Goal: Task Accomplishment & Management: Use online tool/utility

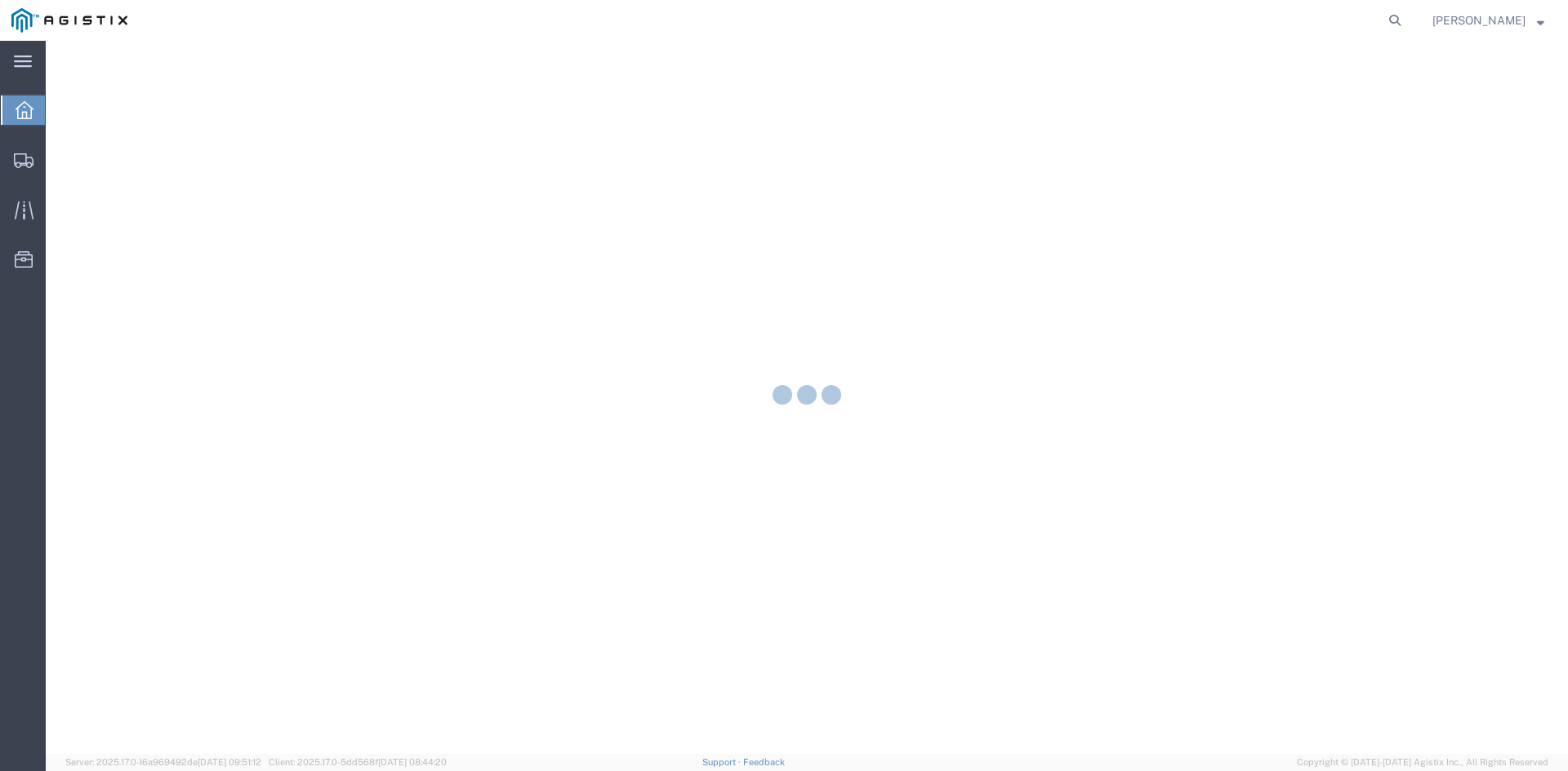
click at [1404, 29] on icon at bounding box center [1395, 21] width 23 height 23
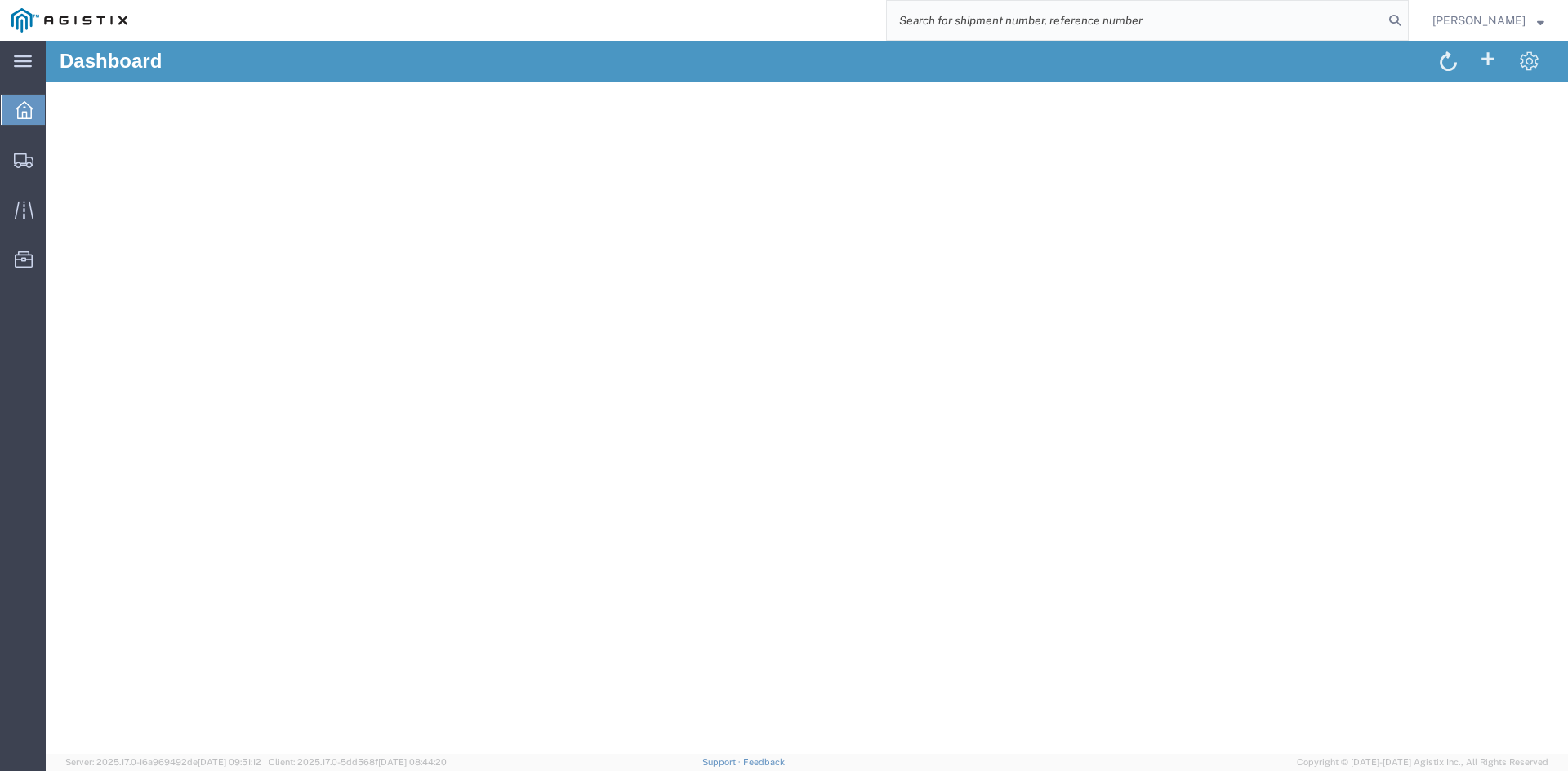
paste input "56496047"
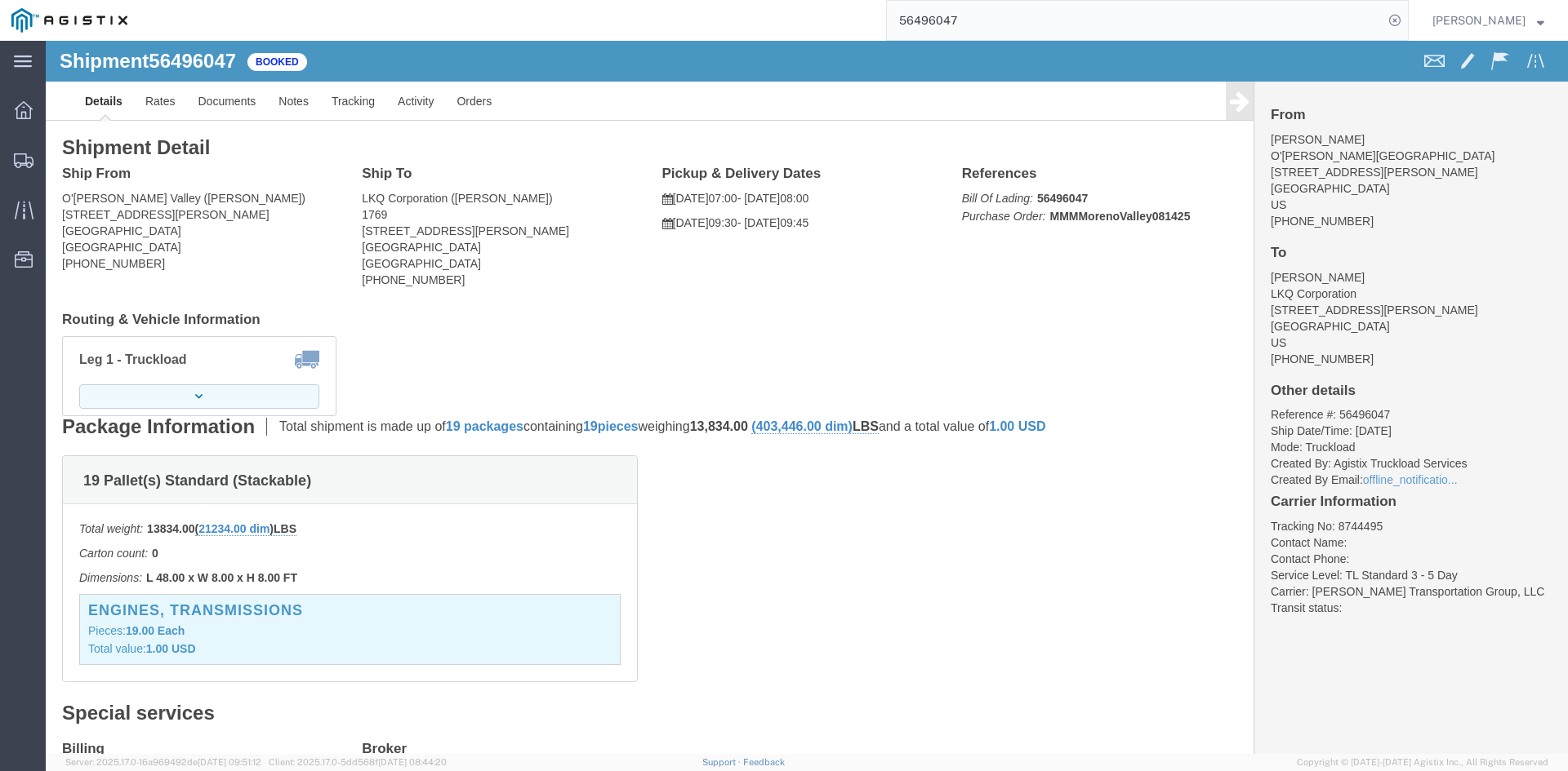
click button "button"
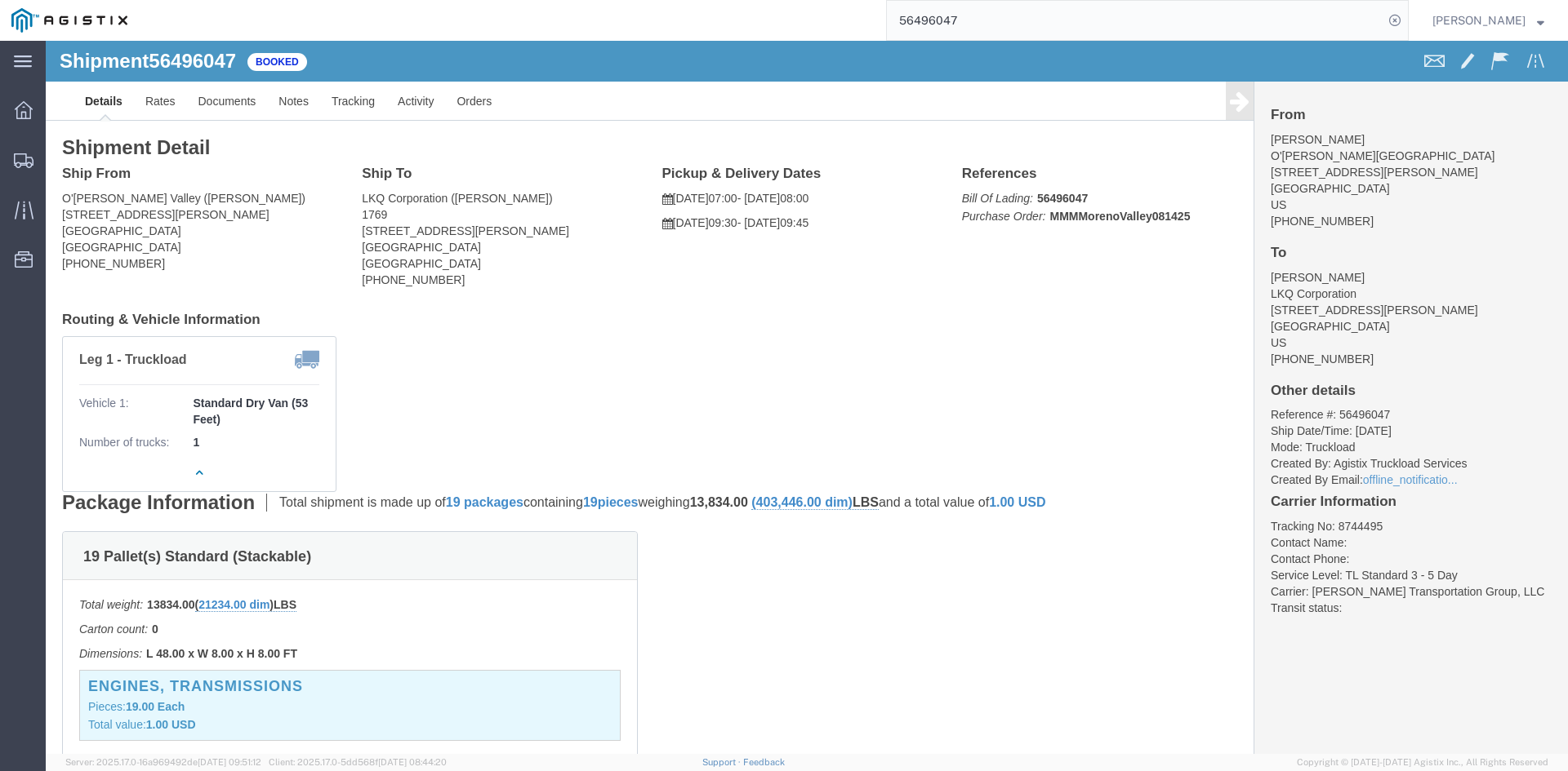
click at [912, 13] on input "56496047" at bounding box center [1134, 21] width 496 height 39
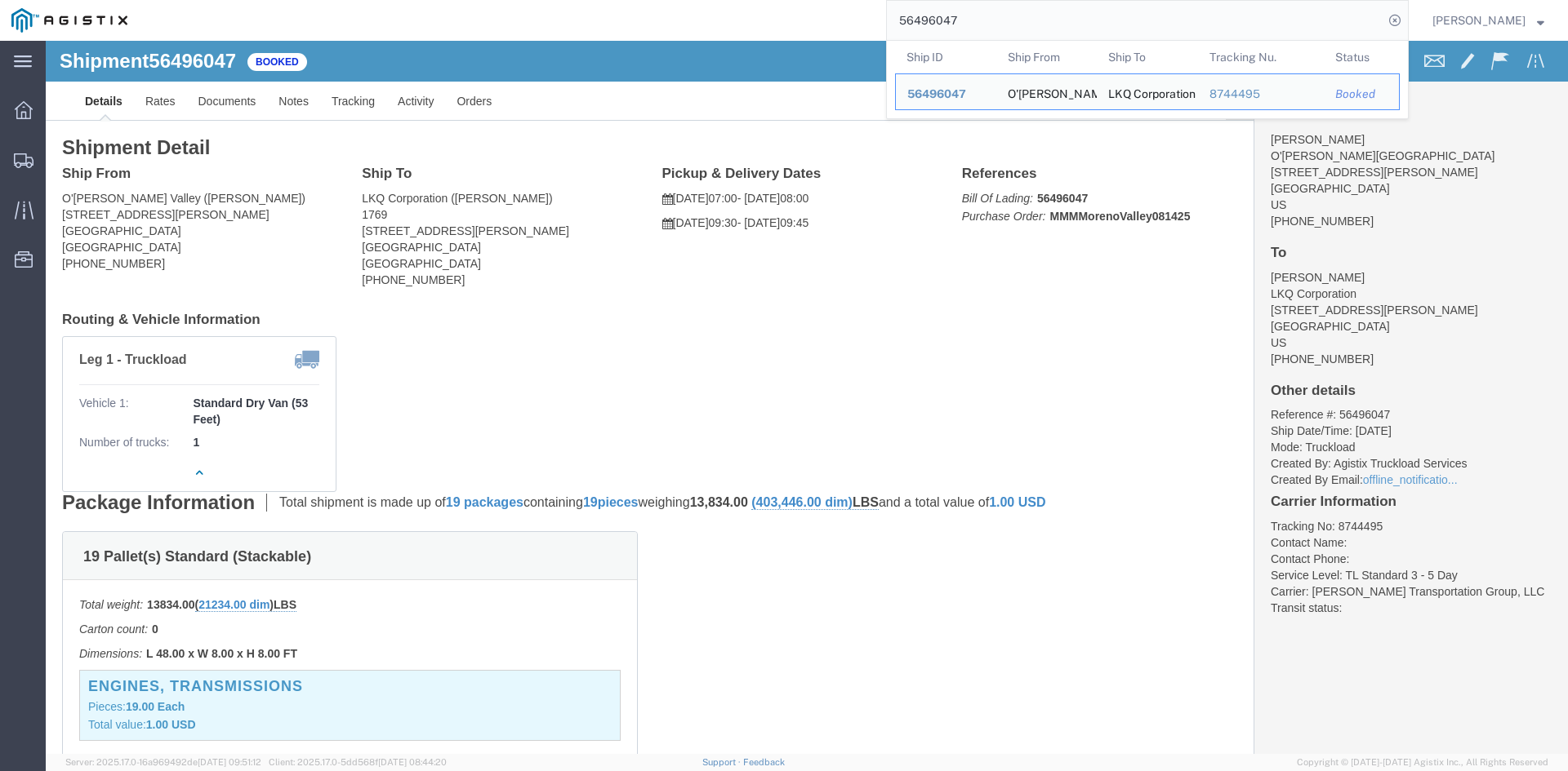
click at [924, 19] on input "56496047" at bounding box center [1134, 21] width 496 height 39
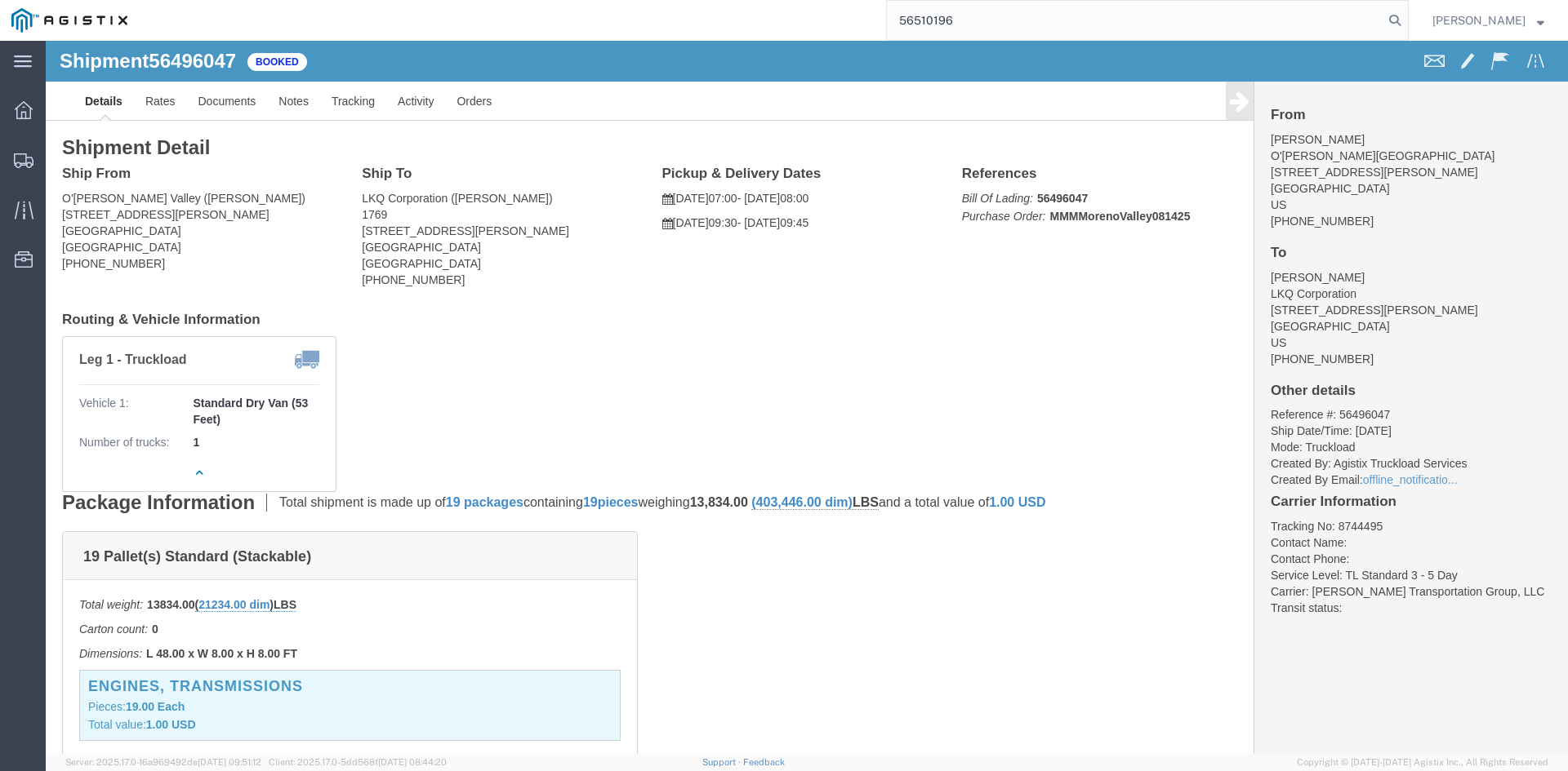
type input "56510196"
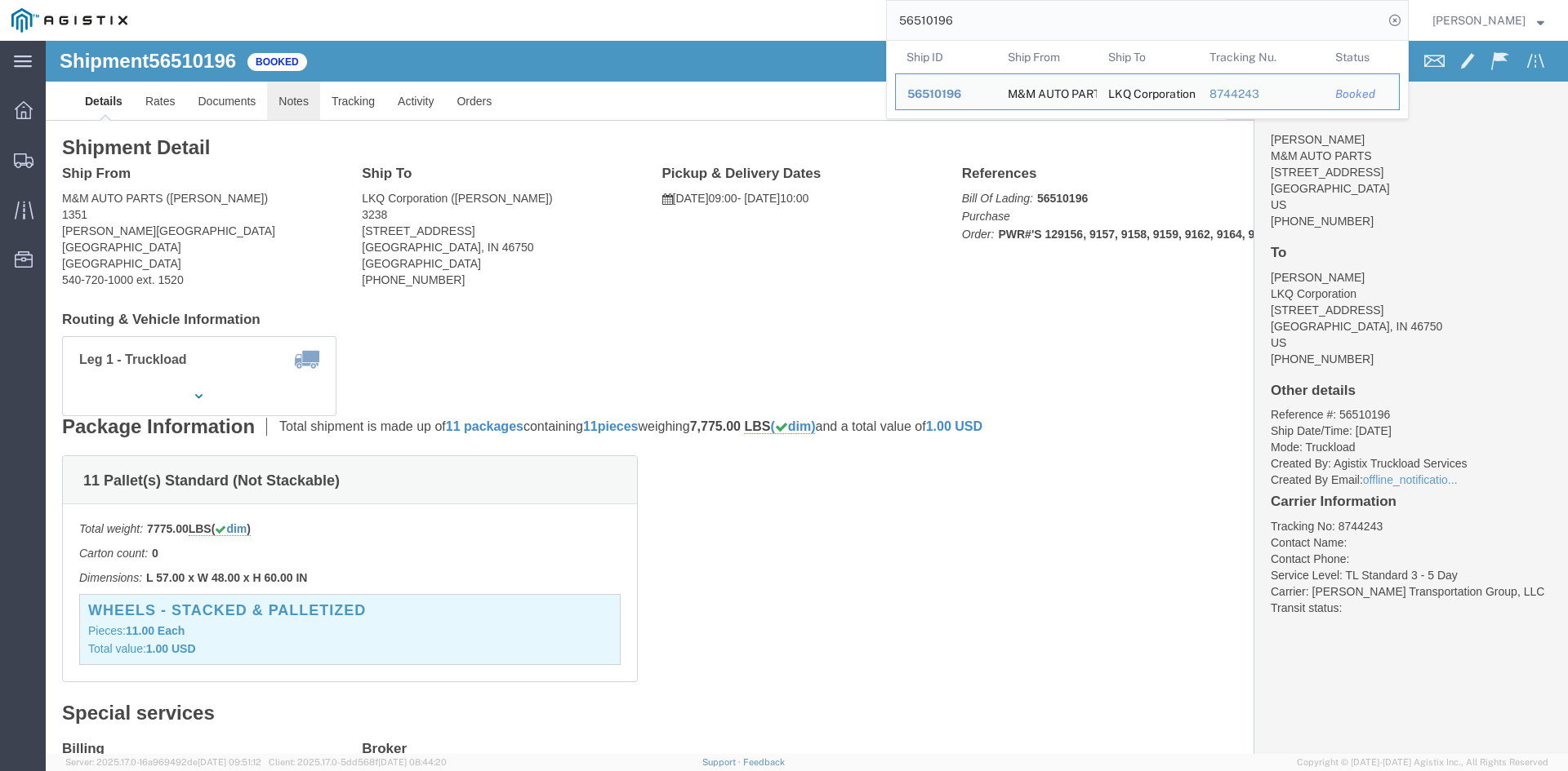
click link "Notes"
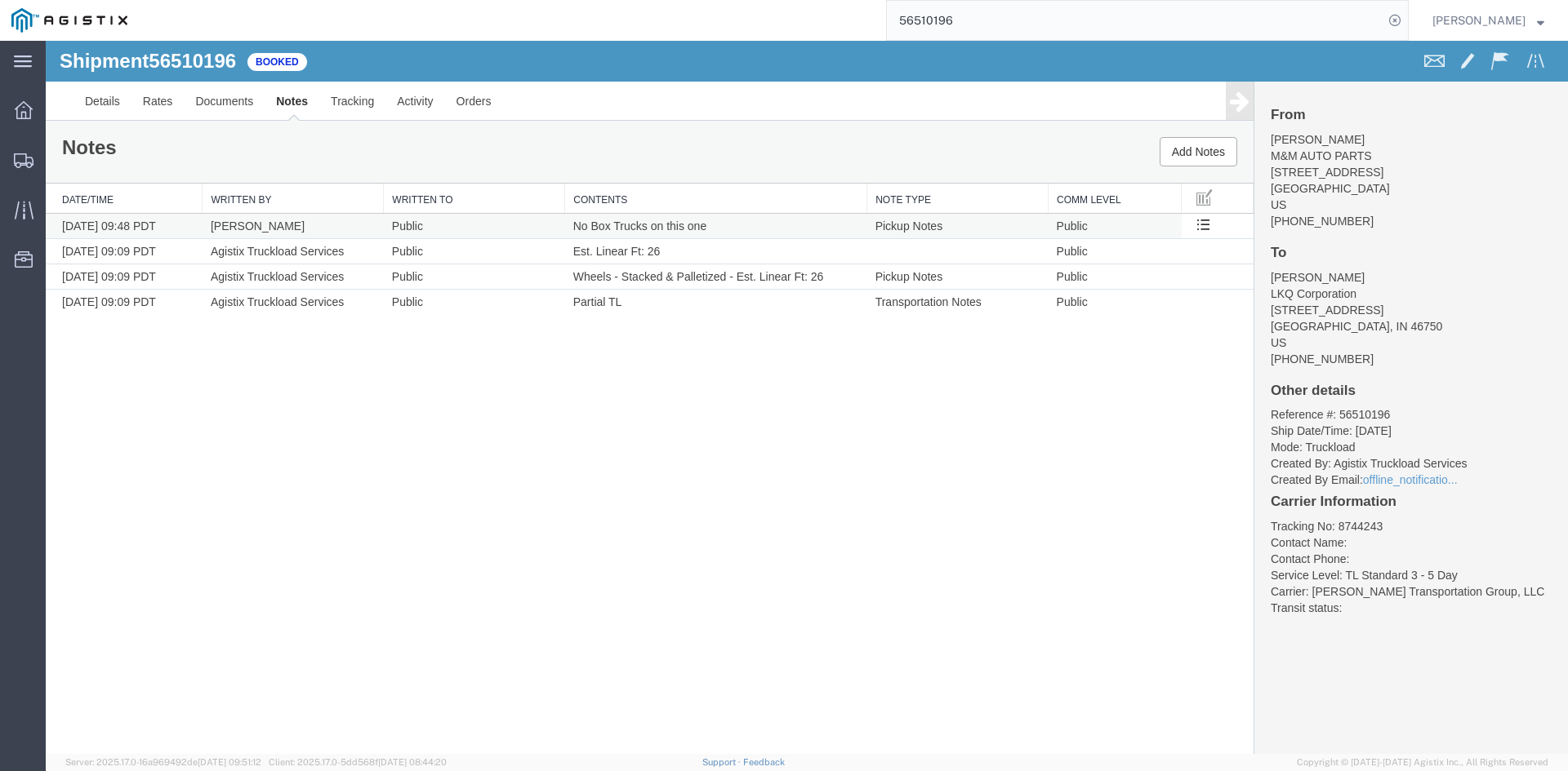
click at [379, 225] on td "Rajasheker Reddy" at bounding box center [293, 226] width 181 height 26
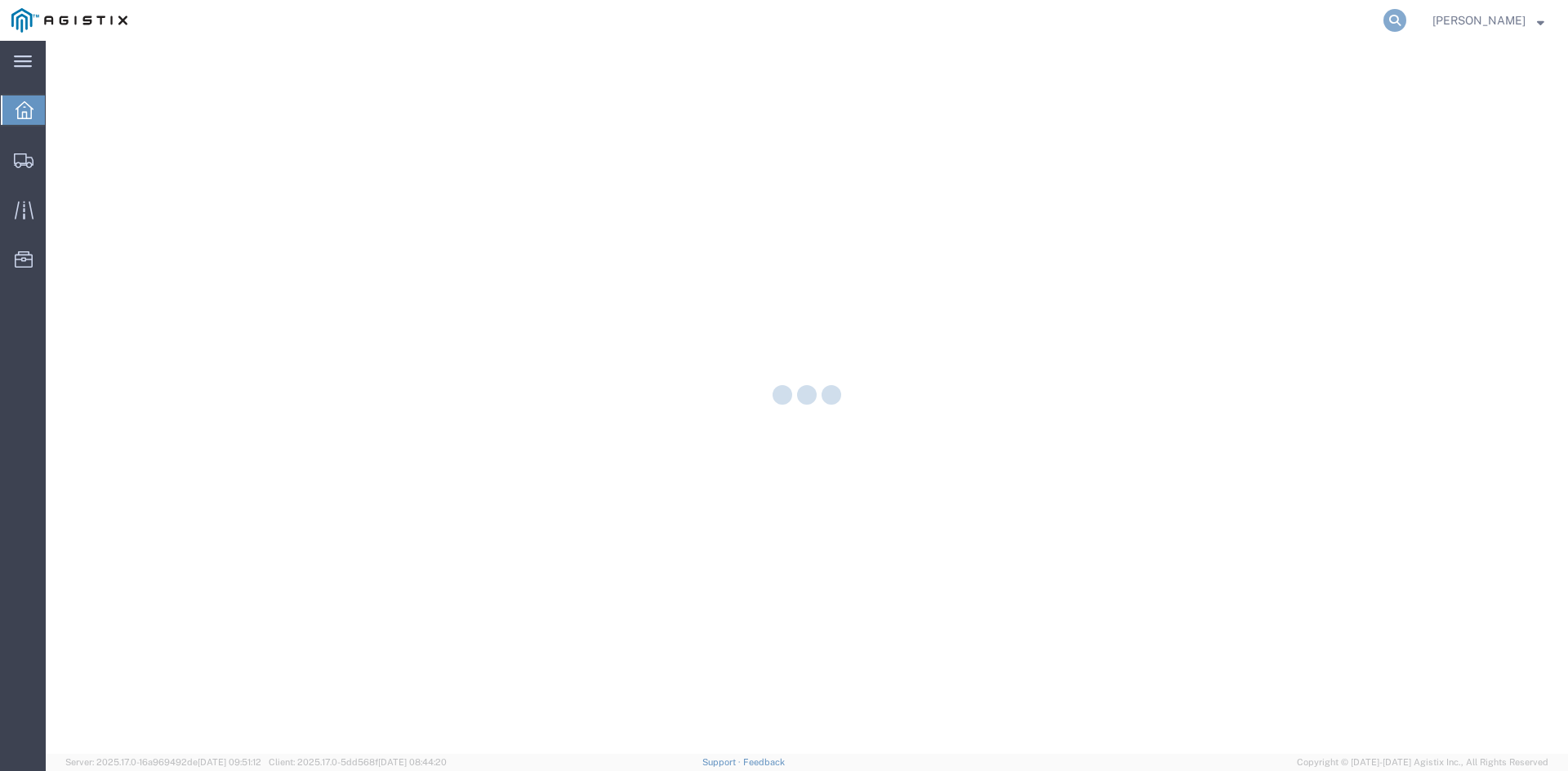
click at [1406, 19] on icon at bounding box center [1395, 21] width 23 height 23
paste input "56527357"
type input "56527357"
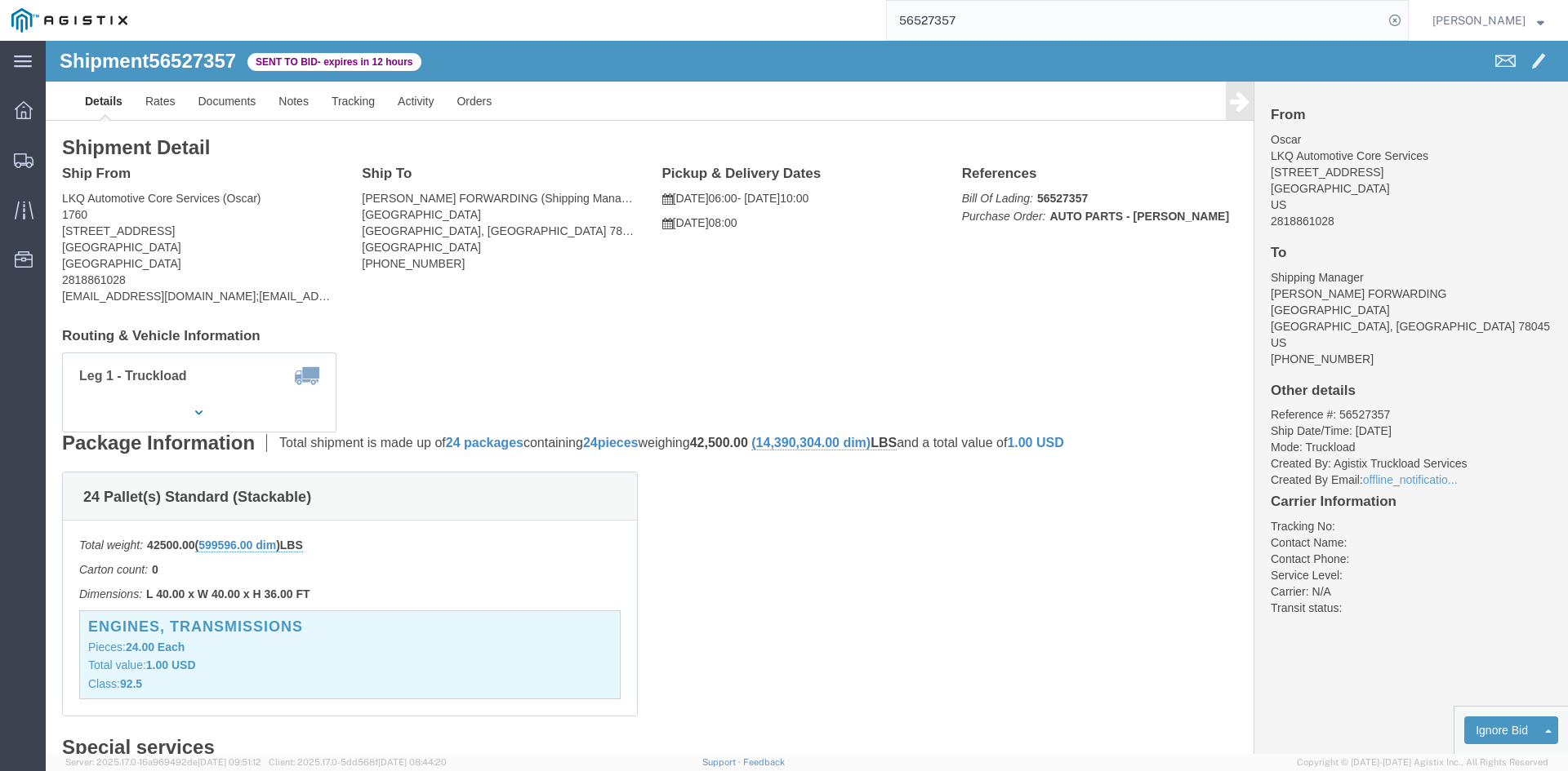
drag, startPoint x: 1468, startPoint y: 660, endPoint x: 1457, endPoint y: 655, distance: 12.1
click link "Enter / Modify Bid"
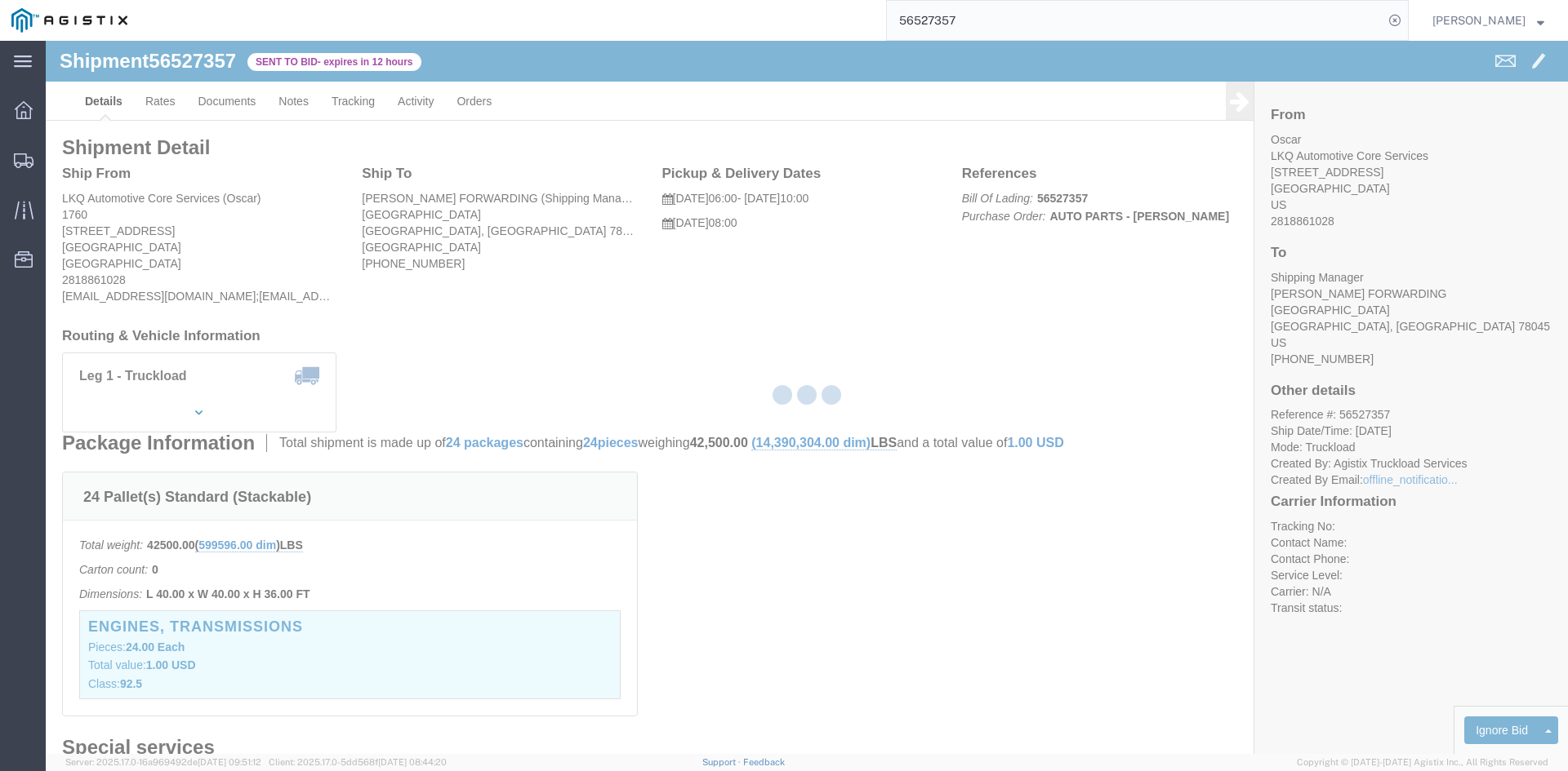
select select "4512"
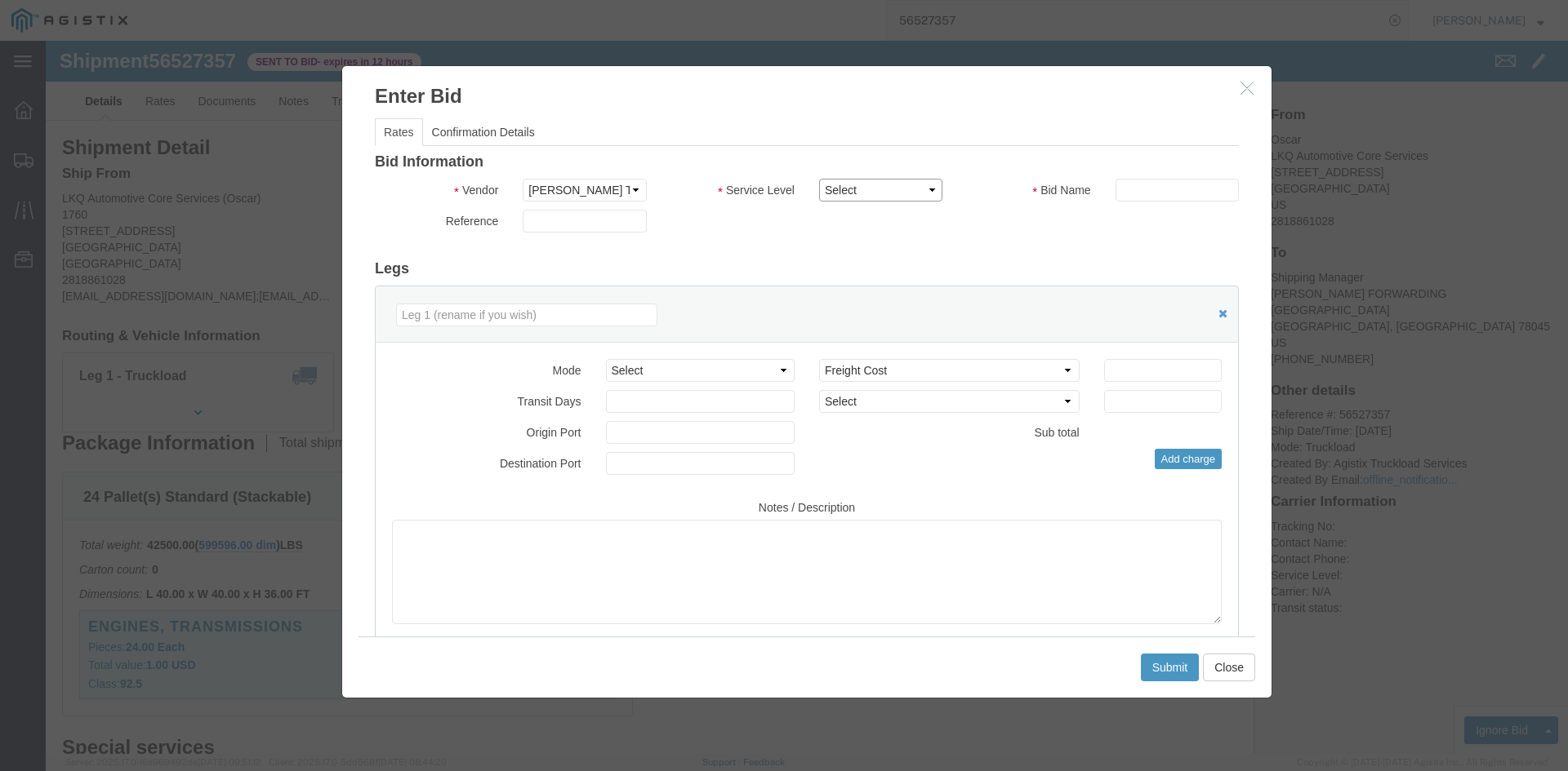
click select "Select LTL 3 - 5 Day Less than Truckload Rail Reefer TL Standard 3 - 5 Day Truc…"
select select "13784"
click select "Select LTL 3 - 5 Day Less than Truckload Rail Reefer TL Standard 3 - 5 Day Truc…"
drag, startPoint x: 1049, startPoint y: 136, endPoint x: 1063, endPoint y: 150, distance: 19.8
click div "Bid Information Vendor Select Nolan Transportation Group, LLC Service Level Sel…"
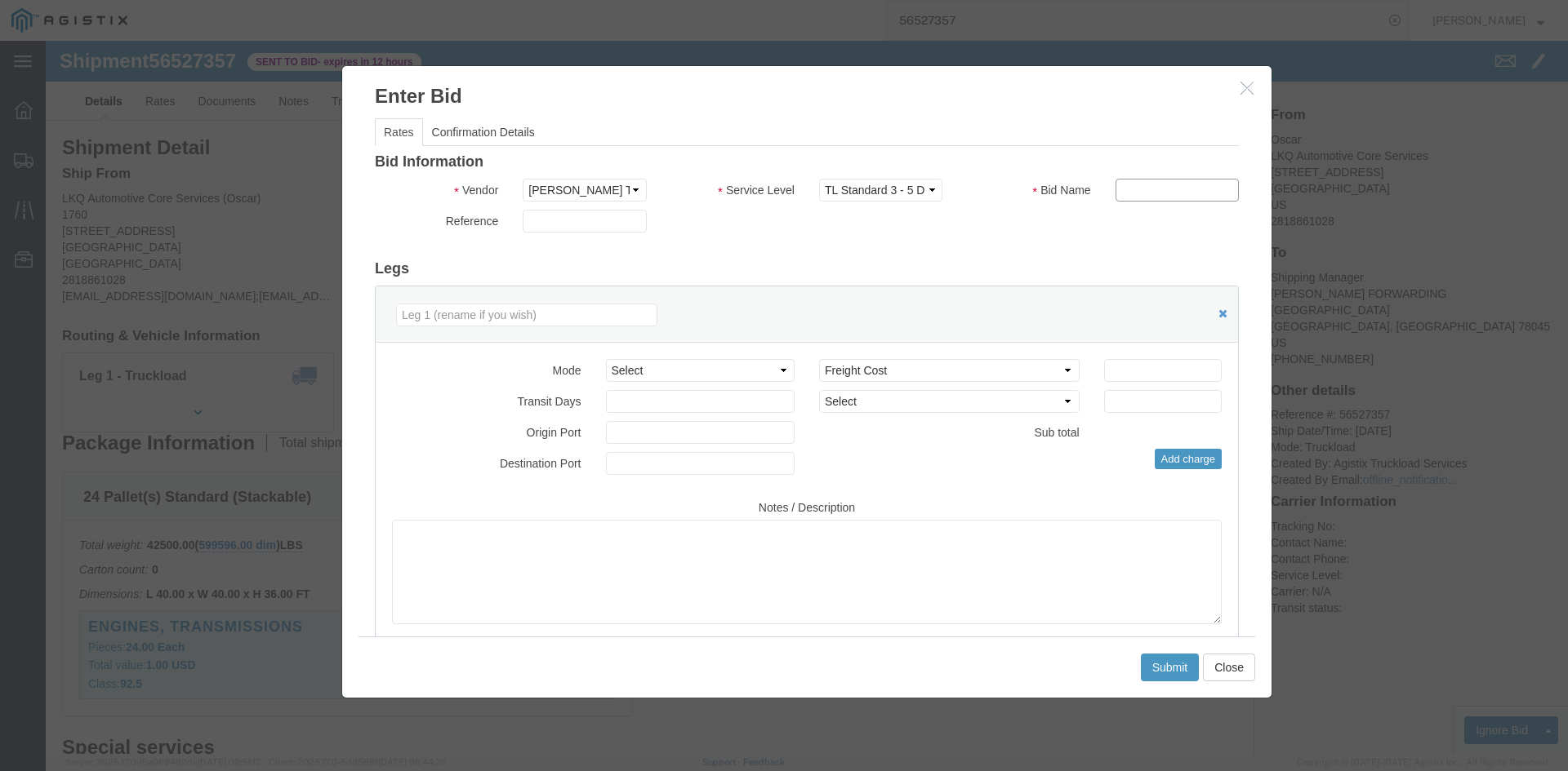
click input "text"
type input "bid"
drag, startPoint x: 956, startPoint y: 86, endPoint x: 1003, endPoint y: 166, distance: 92.8
click ul "Rates Confirmation Details"
click input "number"
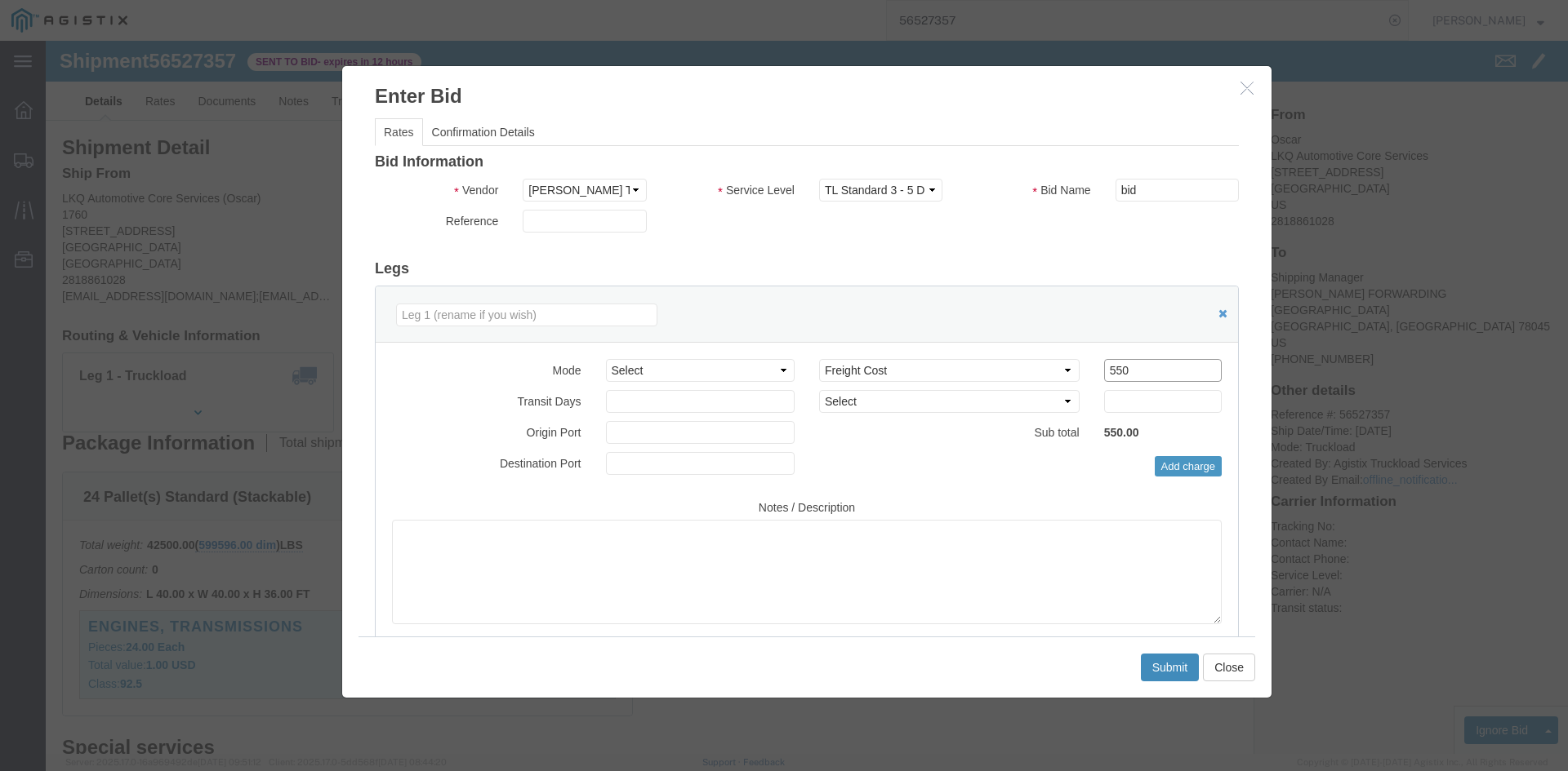
type input "550"
click button "Submit"
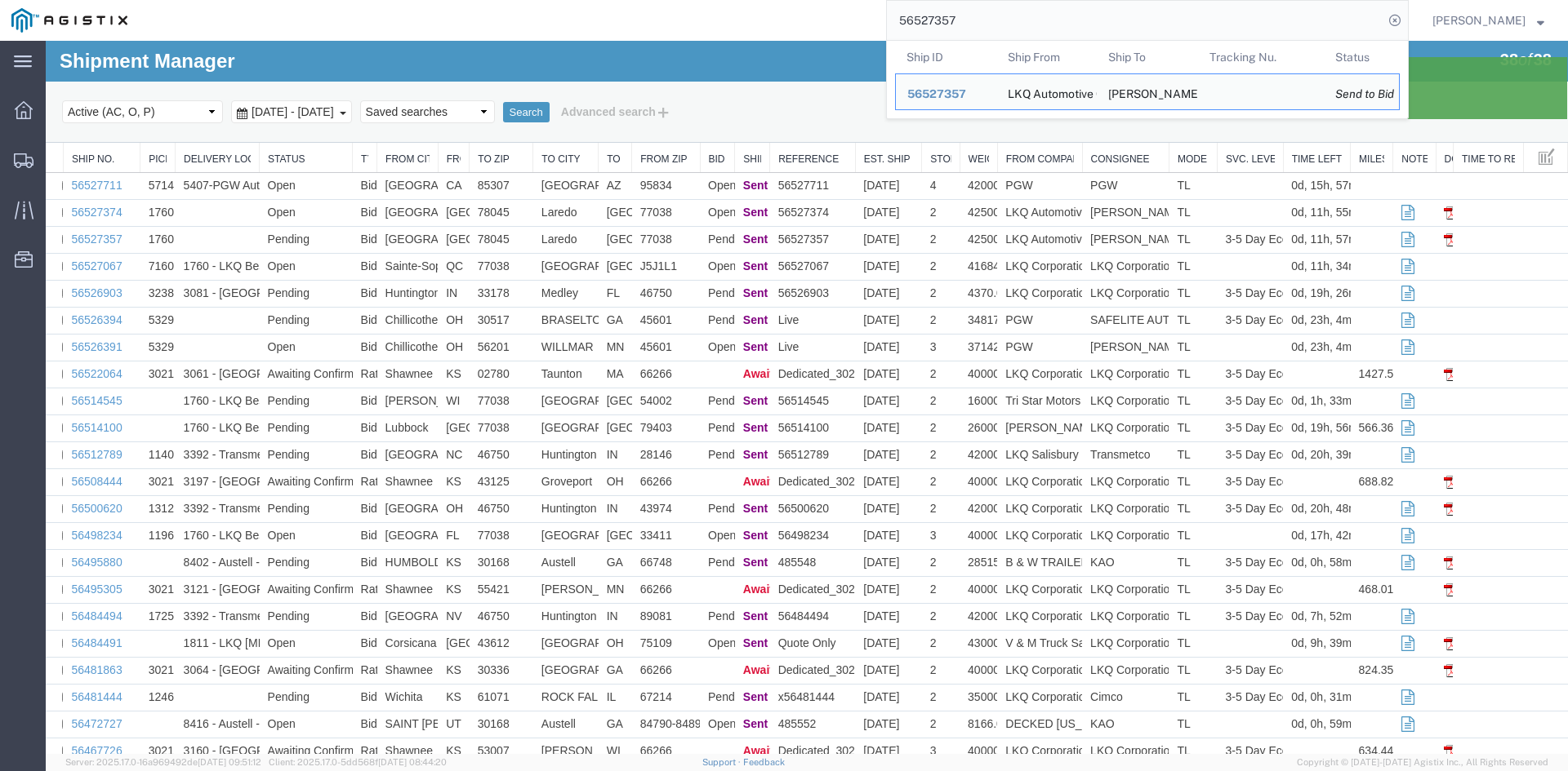
click at [1091, 32] on input "56527357" at bounding box center [1134, 21] width 496 height 39
paste input "74"
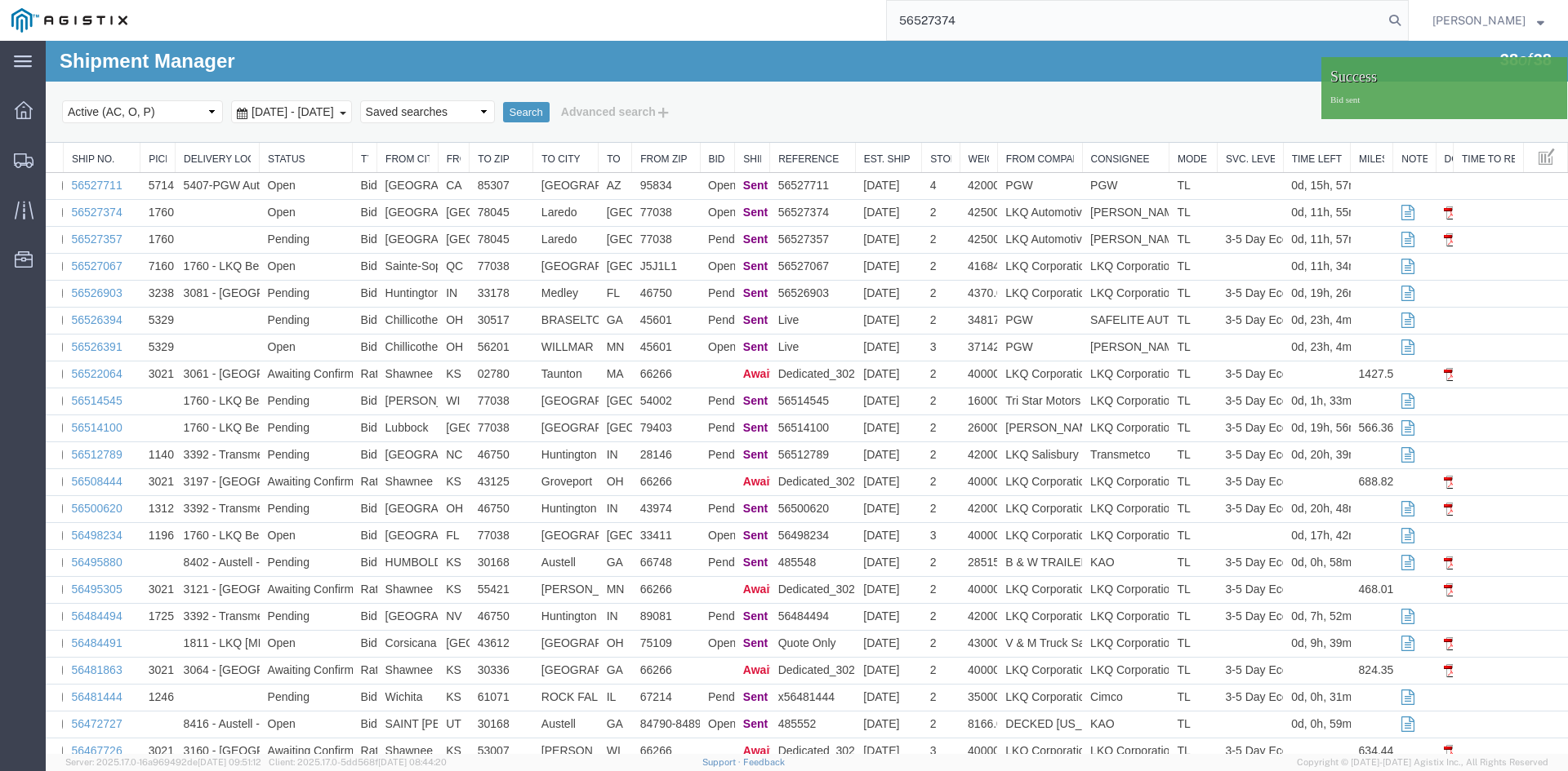
type input "56527374"
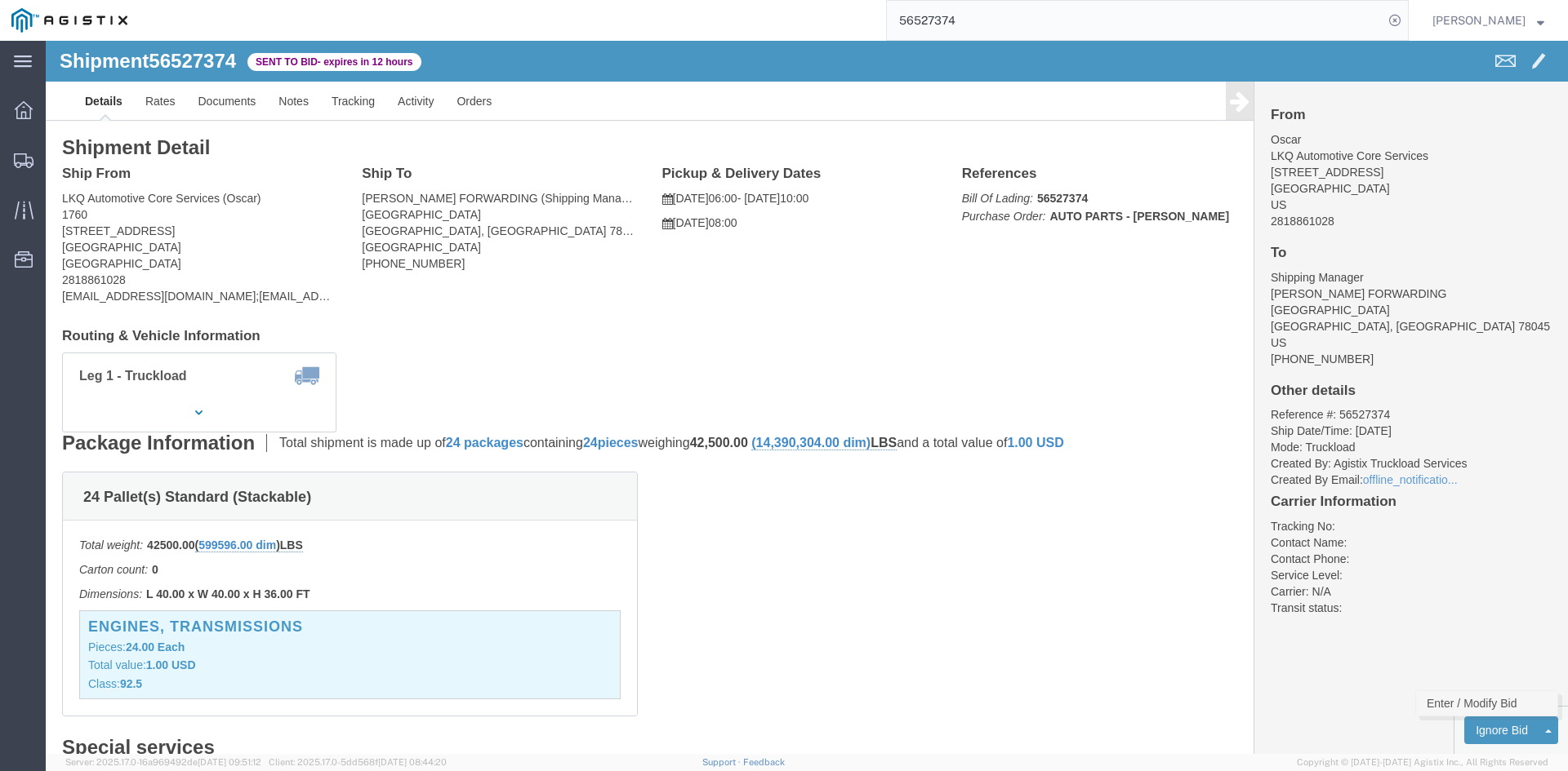
click link "Enter / Modify Bid"
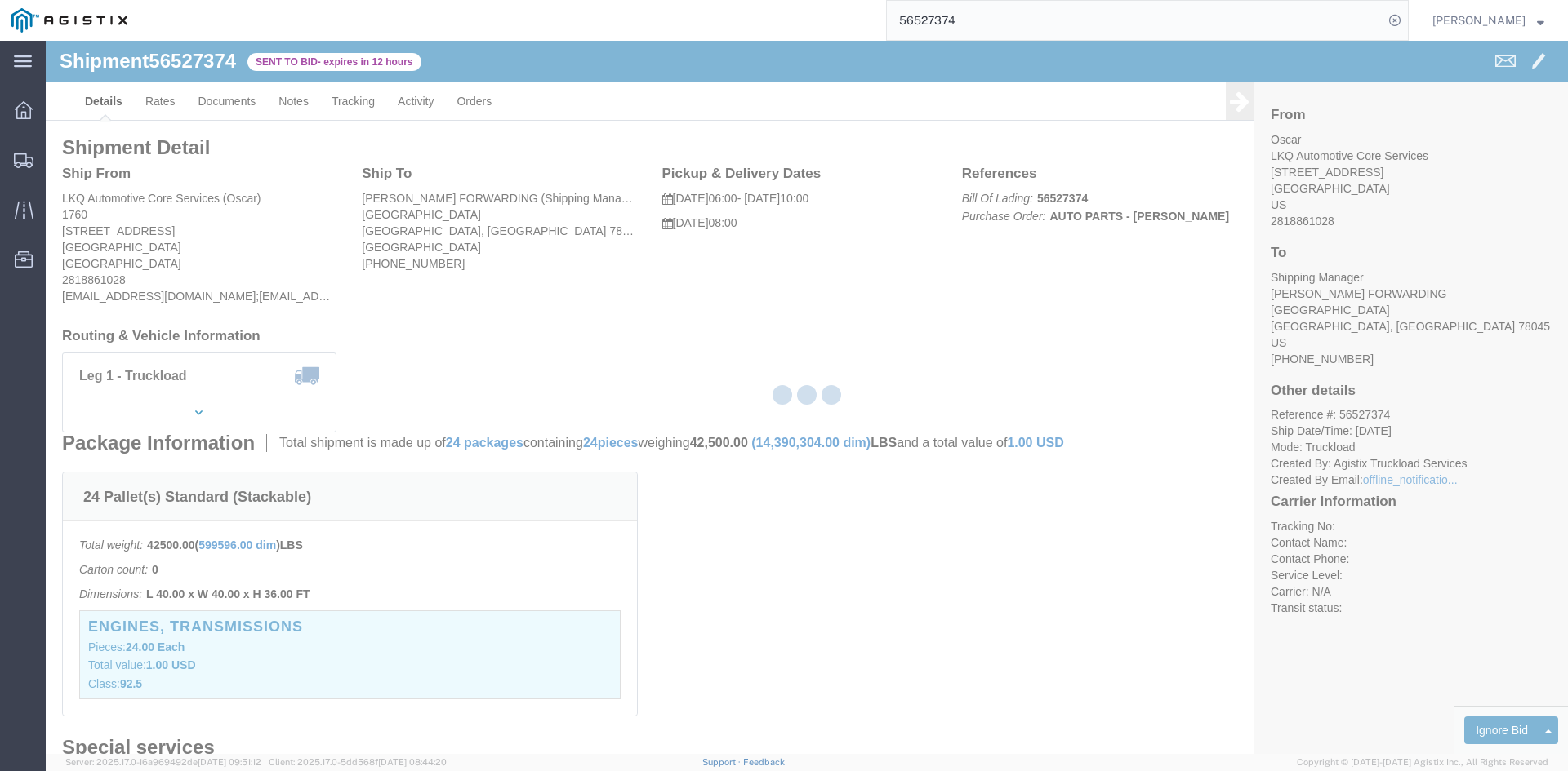
select select "4512"
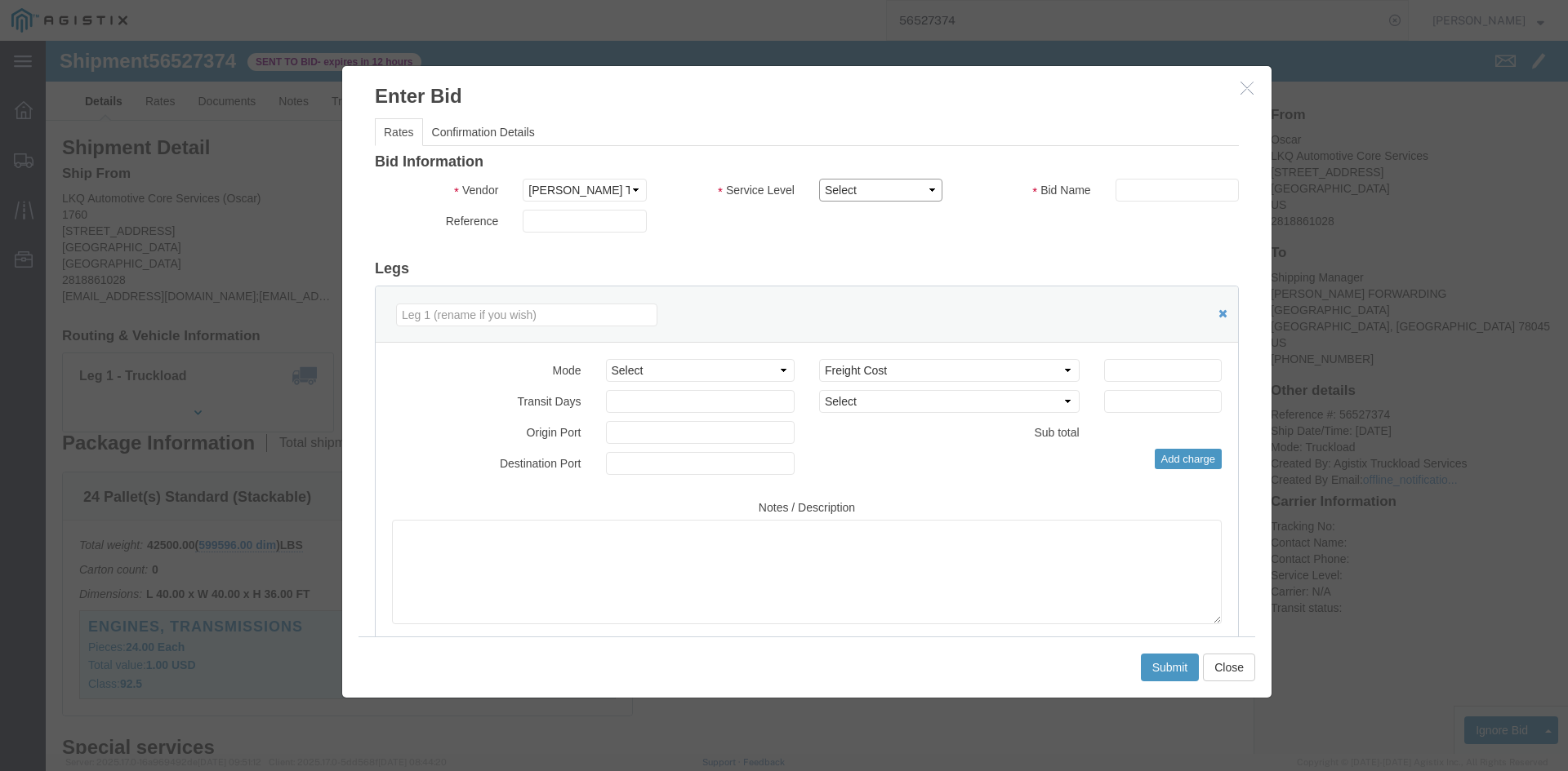
drag, startPoint x: 833, startPoint y: 146, endPoint x: 833, endPoint y: 159, distance: 13.0
click select "Select LTL 3 - 5 Day Less than Truckload Rail Reefer TL Standard 3 - 5 Day Truc…"
select select "13784"
click select "Select LTL 3 - 5 Day Less than Truckload Rail Reefer TL Standard 3 - 5 Day Truc…"
click input "text"
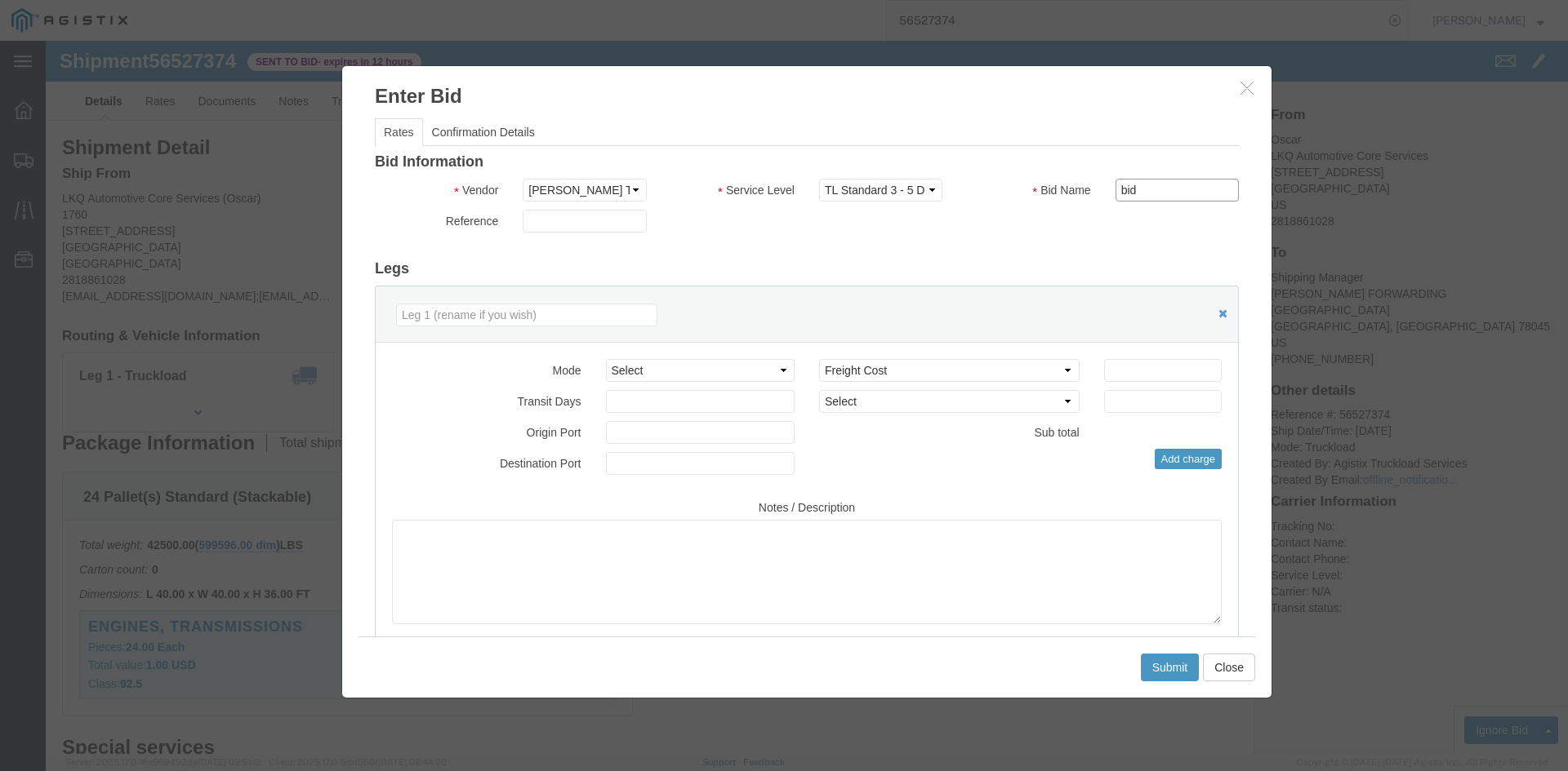
type input "bid"
click ul "Rates Confirmation Details"
click div "Select 2 Day Service 3 Axle Winch Truck 3 to 5 Day Service 96L Domestic Flat Ra…"
click input "number"
paste input "56527374"
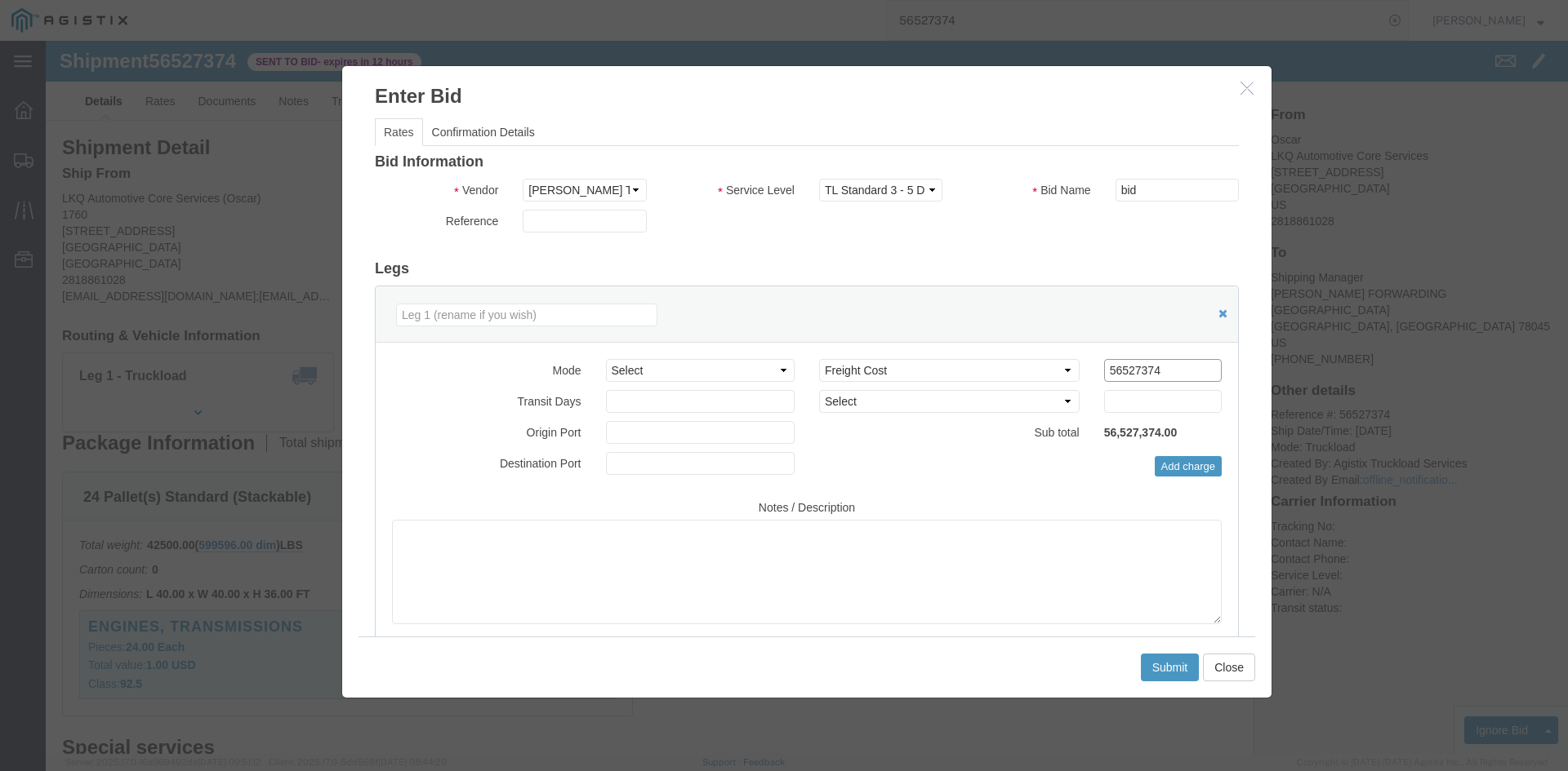
click input "56527374"
type input "550"
click div "Reference"
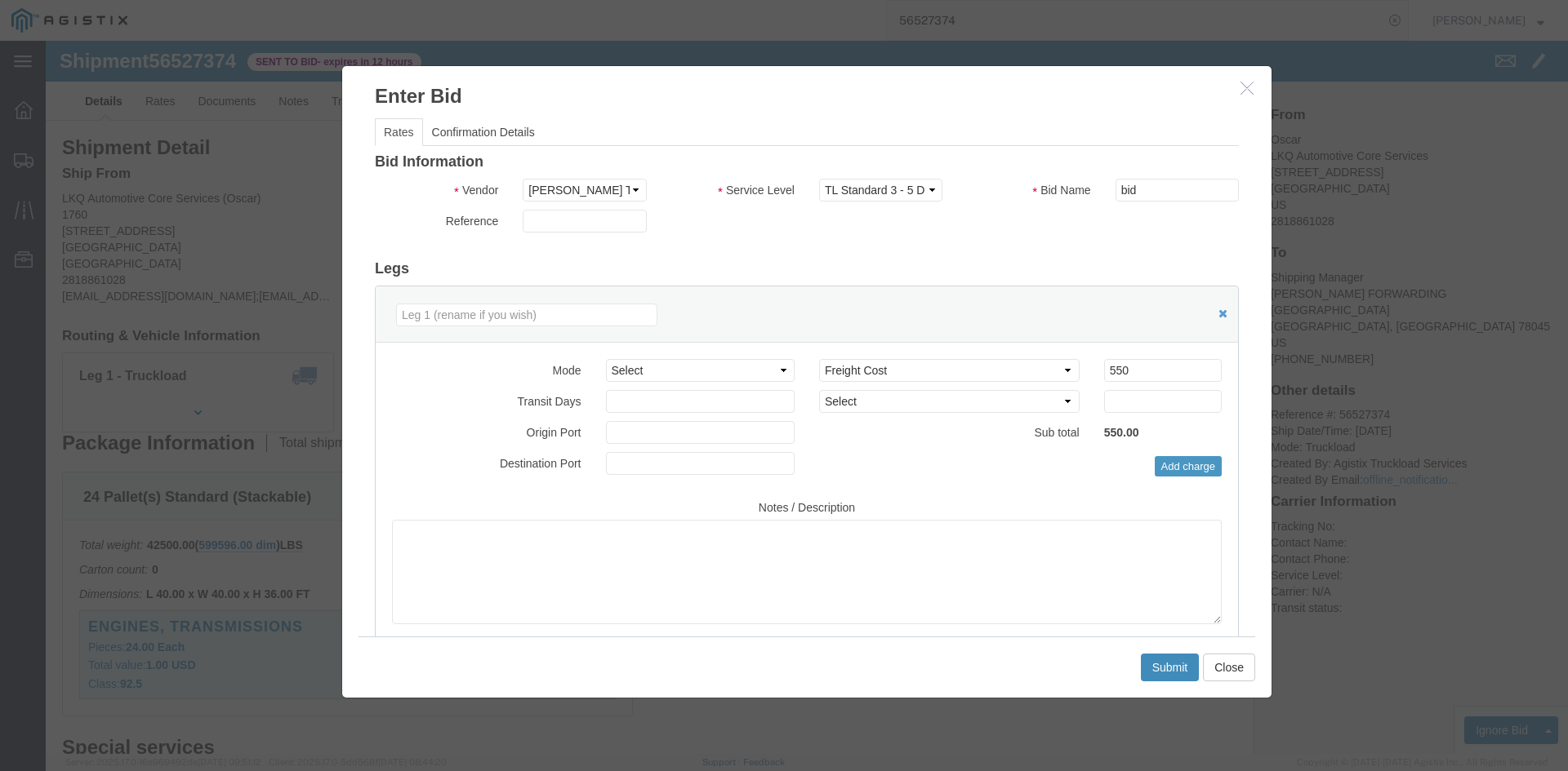
click button "Submit"
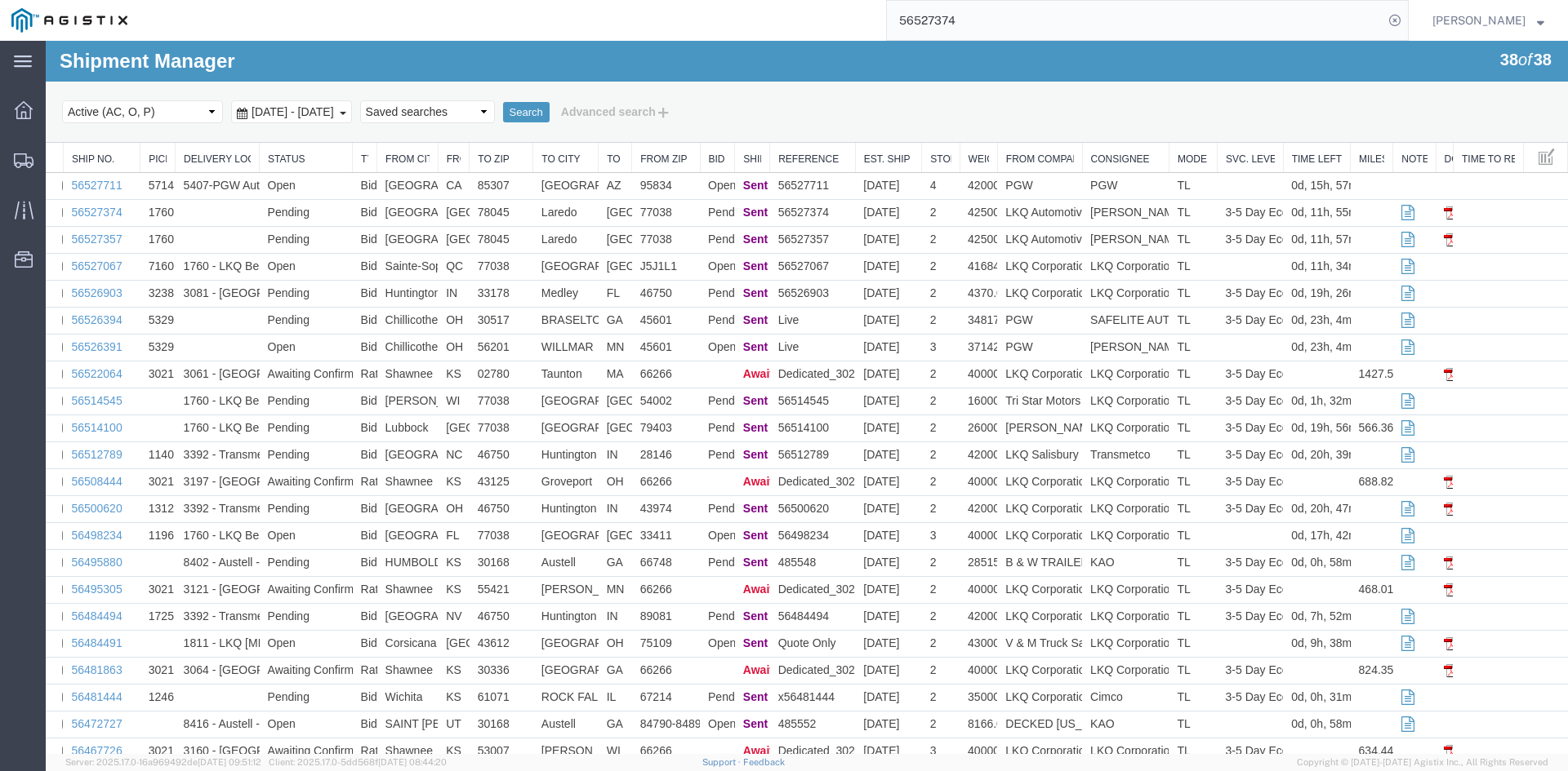
click at [1070, 24] on input "56527374" at bounding box center [1134, 21] width 496 height 39
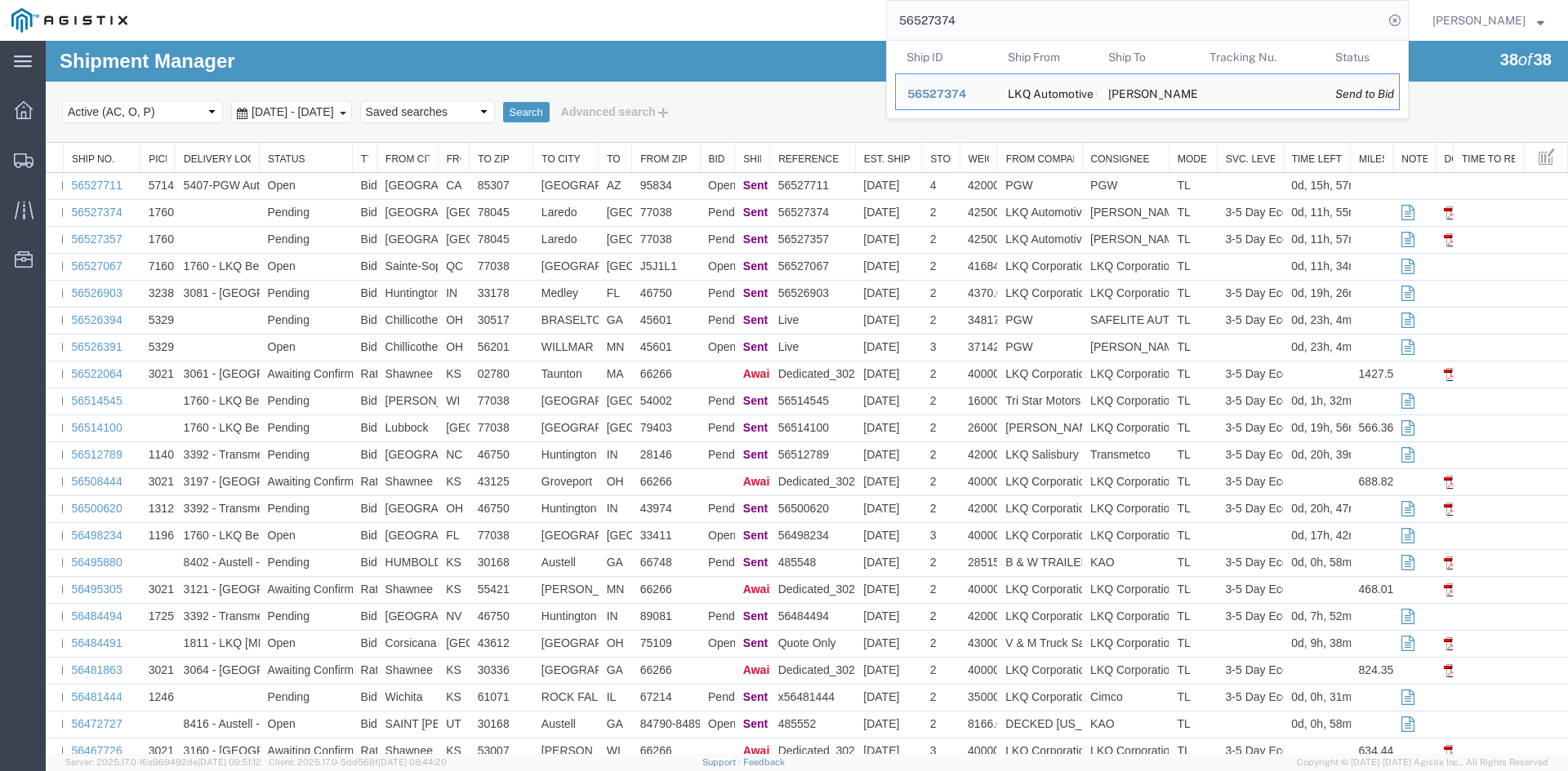
click at [1070, 24] on input "56527374" at bounding box center [1134, 21] width 496 height 39
paste input "6037"
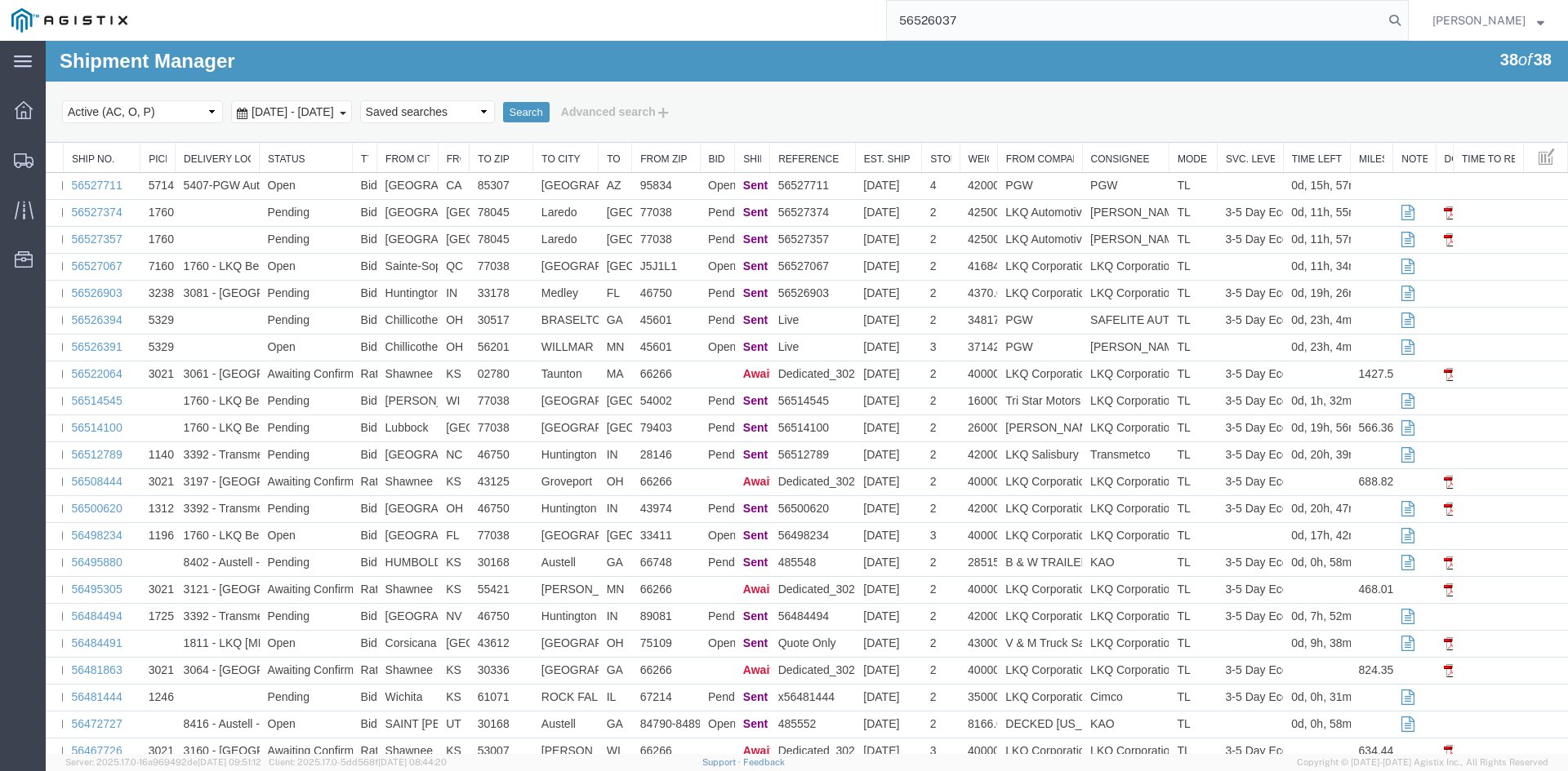
type input "56526037"
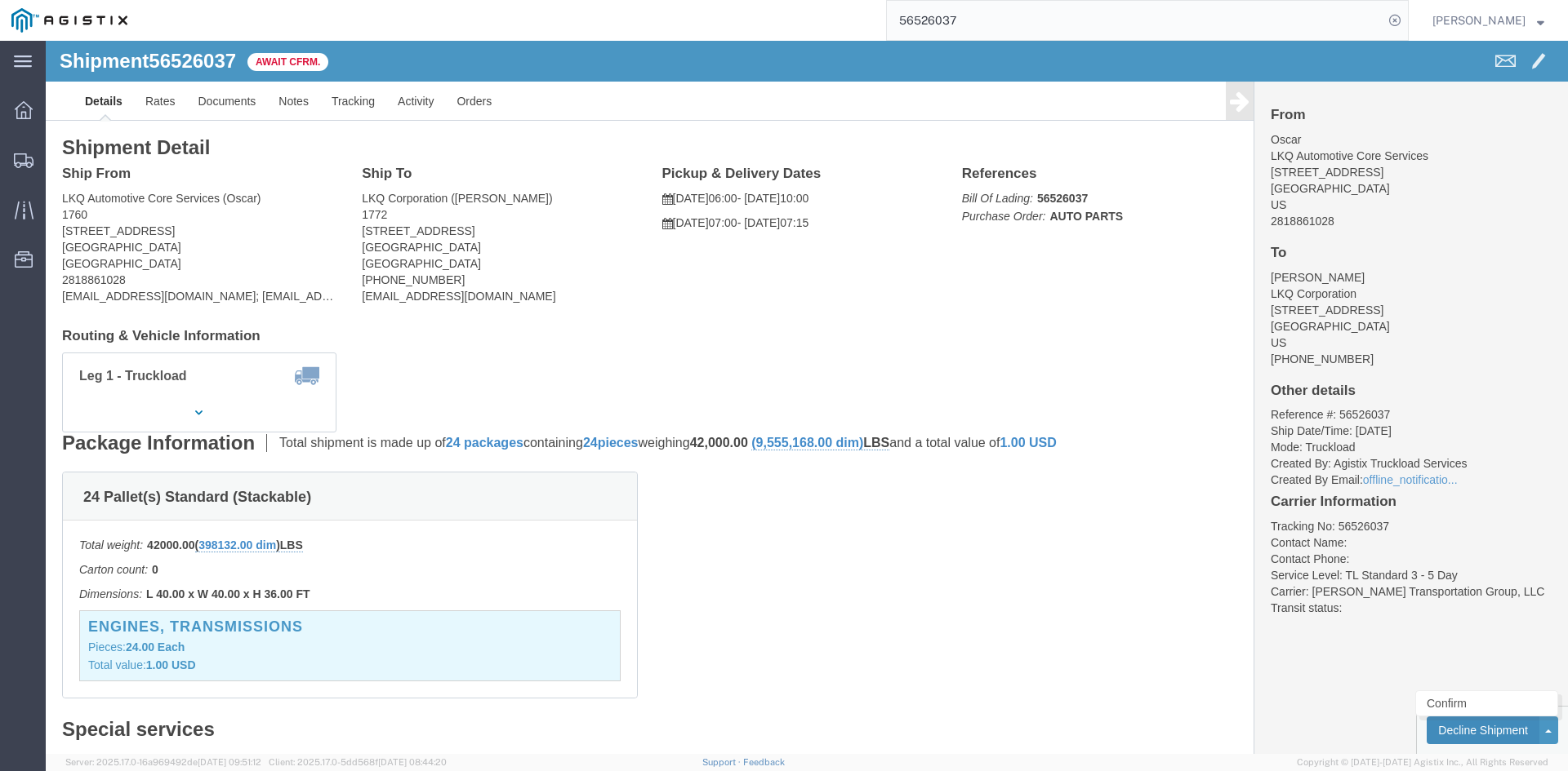
click button "Decline Shipment"
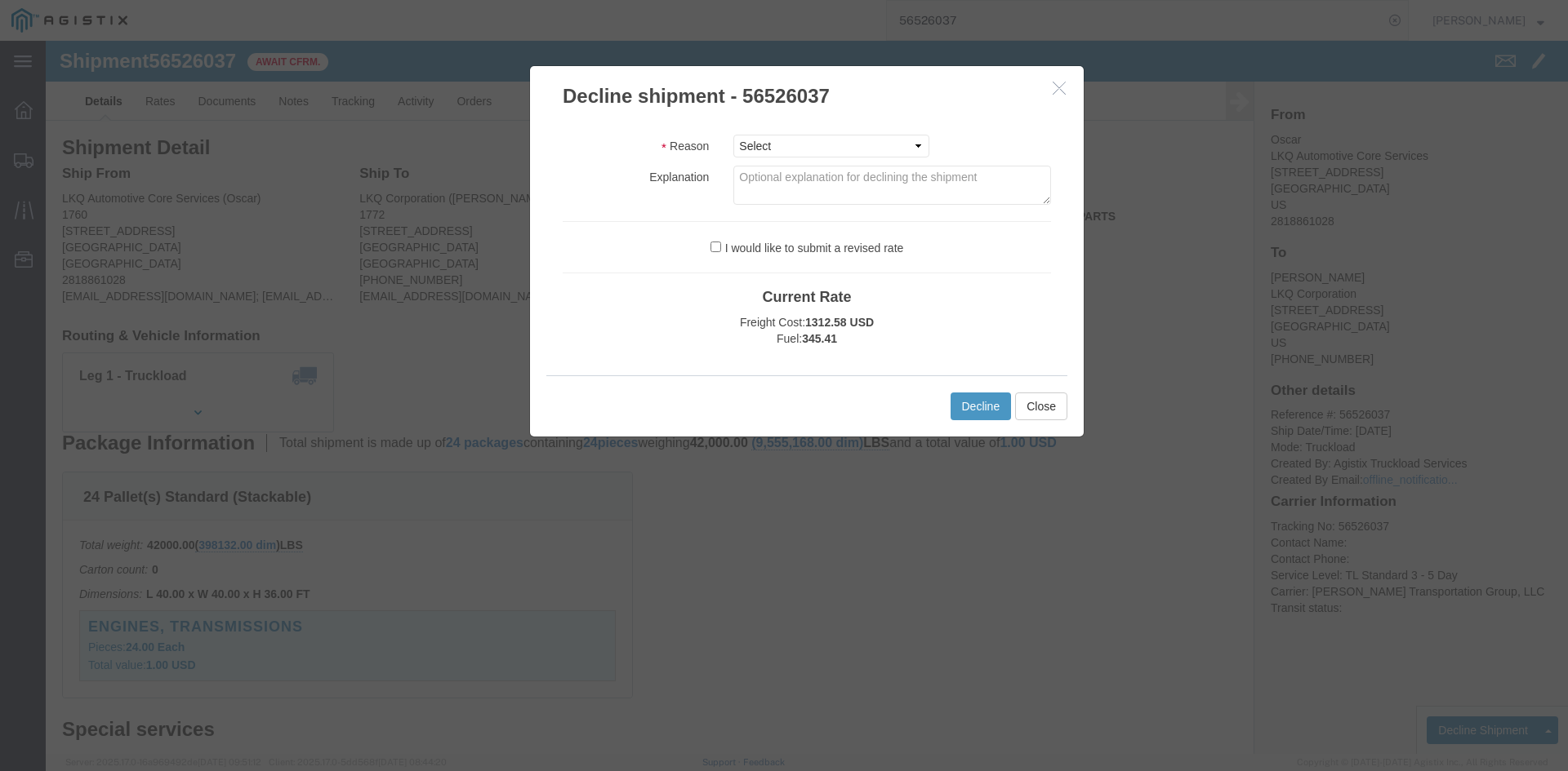
click div "Reason Select Can't haul at contracted rate Can't meet deliver by date / time C…"
click select "Select Can't haul at contracted rate Can't meet deliver by date / time Can't me…"
select select "Can't meet deliver by date / time"
click select "Select Can't haul at contracted rate Can't meet deliver by date / time Can't me…"
click button "Decline"
